Goal: Information Seeking & Learning: Learn about a topic

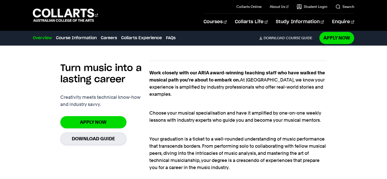
scroll to position [317, 0]
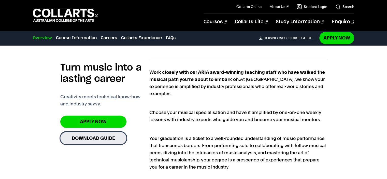
click at [108, 135] on link "Download Guide" at bounding box center [93, 138] width 66 height 12
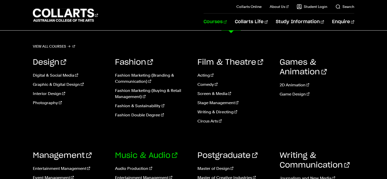
click at [151, 152] on link "Music & Audio" at bounding box center [146, 156] width 62 height 8
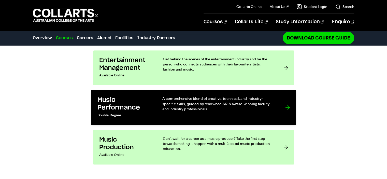
scroll to position [473, 0]
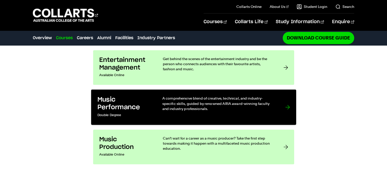
click at [127, 112] on p "Double Degree" at bounding box center [124, 115] width 55 height 7
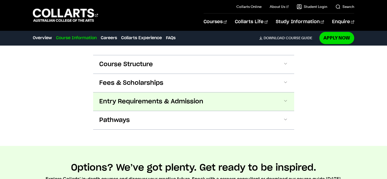
click at [171, 92] on button "Entry Requirements & Admission" at bounding box center [193, 101] width 201 height 18
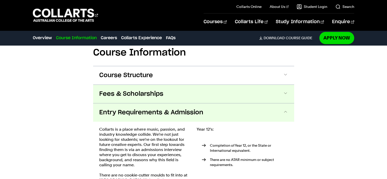
click at [160, 90] on span "Fees & Scholarships" at bounding box center [131, 94] width 64 height 8
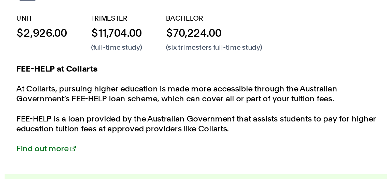
scroll to position [523, 0]
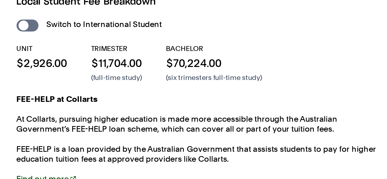
click at [117, 156] on link "Find out more" at bounding box center [114, 158] width 30 height 5
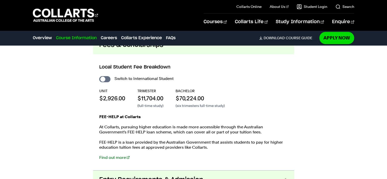
scroll to position [532, 0]
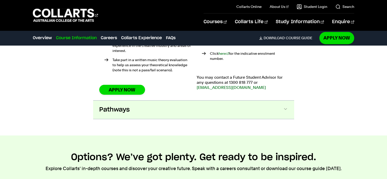
click at [116, 106] on span "Pathways" at bounding box center [114, 110] width 31 height 8
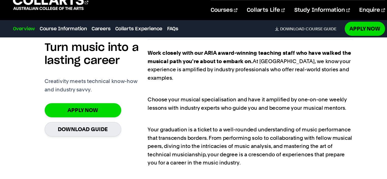
scroll to position [330, 0]
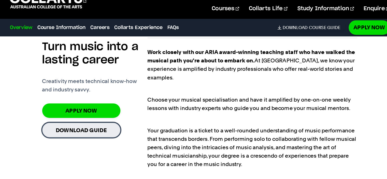
click at [117, 126] on link "Download Guide" at bounding box center [93, 124] width 66 height 12
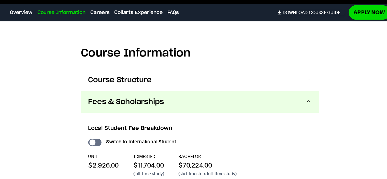
scroll to position [455, 0]
click at [143, 104] on button "Fees & Scholarships" at bounding box center [193, 113] width 201 height 18
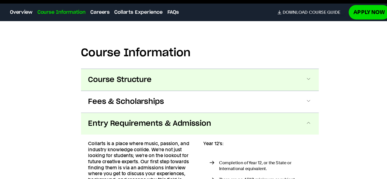
click at [173, 88] on button "Course Structure" at bounding box center [193, 95] width 201 height 18
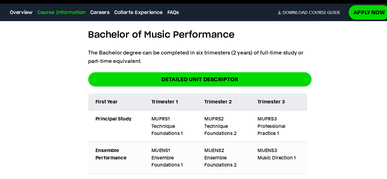
scroll to position [514, 0]
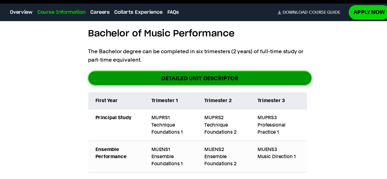
click at [189, 88] on link "DETAILED UNIT DESCRIPTOR" at bounding box center [193, 94] width 189 height 12
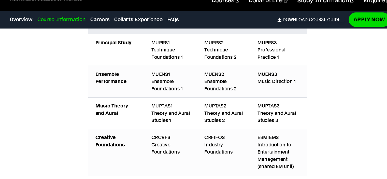
scroll to position [584, 0]
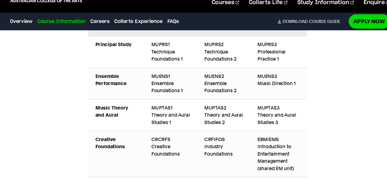
click at [107, 77] on td "Ensemble Performance" at bounding box center [122, 90] width 47 height 27
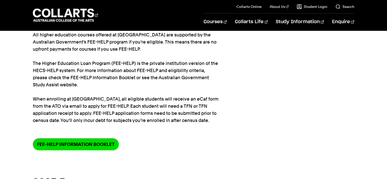
scroll to position [45, 0]
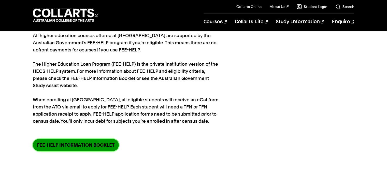
click at [76, 141] on link "FEE-HELP information booklet" at bounding box center [76, 145] width 86 height 12
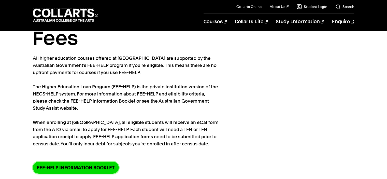
scroll to position [20, 0]
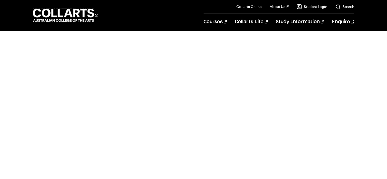
scroll to position [167, 0]
